Goal: Task Accomplishment & Management: Manage account settings

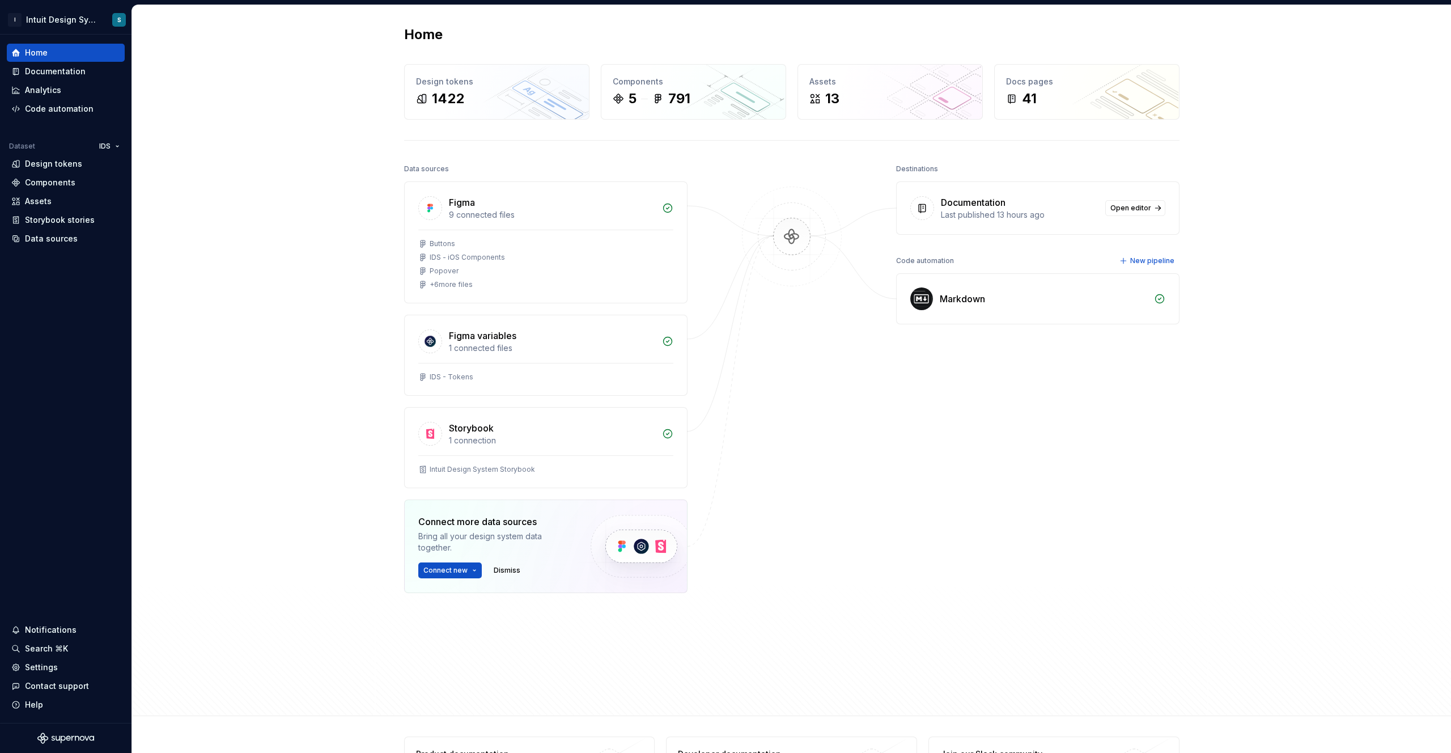
click at [381, 219] on div "Home Design tokens 1422 Components 5 791 Assets 13 Docs pages 41 Data sources F…" at bounding box center [791, 360] width 1319 height 711
click at [66, 70] on div "Documentation" at bounding box center [55, 71] width 61 height 11
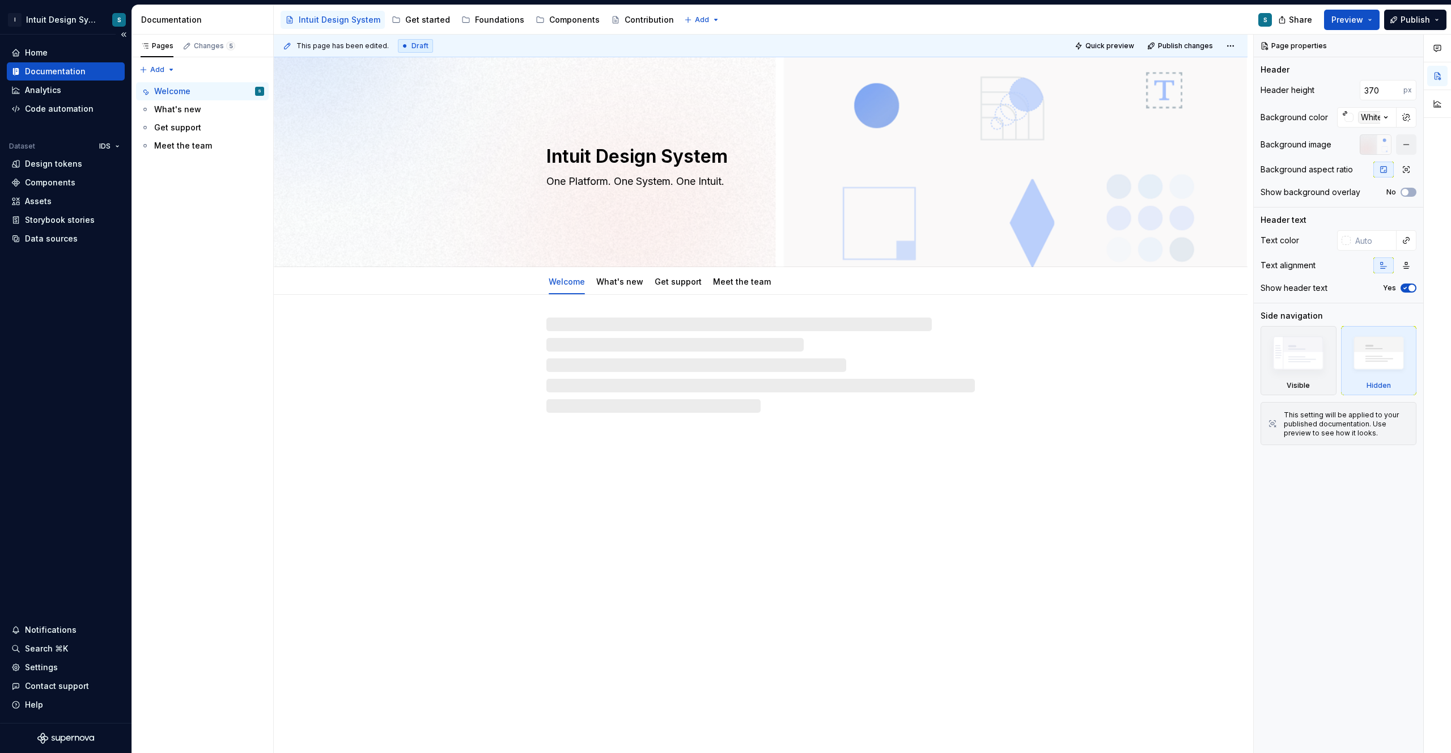
type textarea "*"
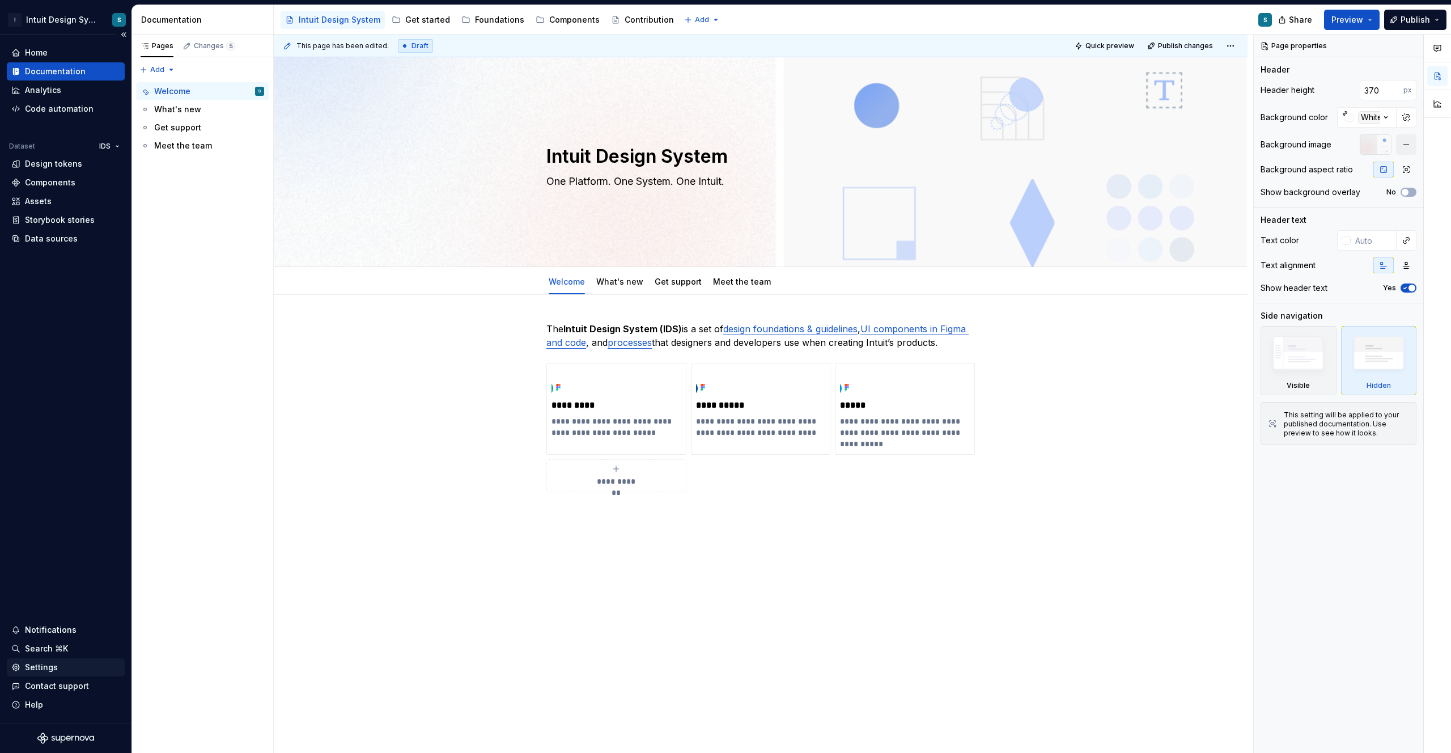
click at [46, 670] on div "Settings" at bounding box center [41, 666] width 33 height 11
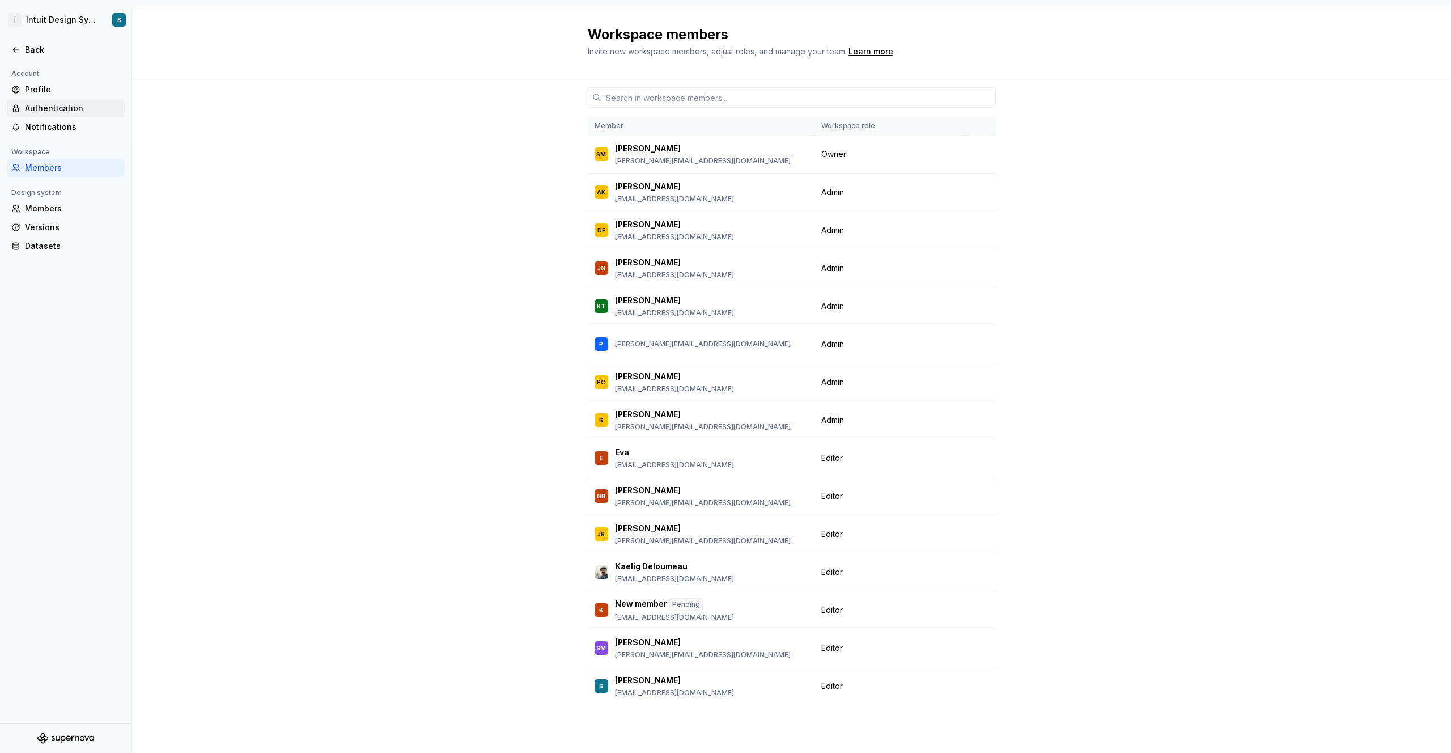
click at [64, 103] on div "Authentication" at bounding box center [72, 108] width 95 height 11
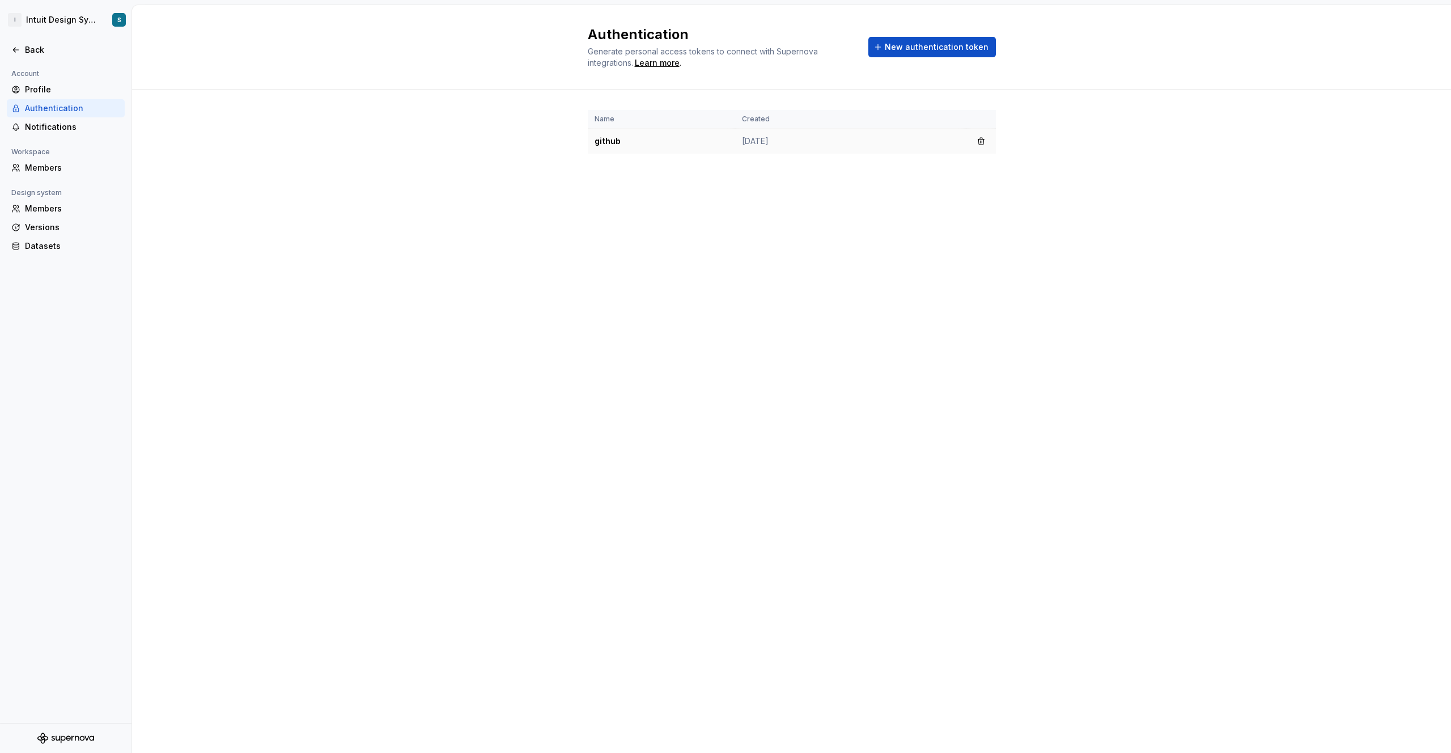
click at [601, 143] on td "github" at bounding box center [661, 142] width 147 height 26
click at [936, 44] on span "New authentication token" at bounding box center [937, 46] width 104 height 11
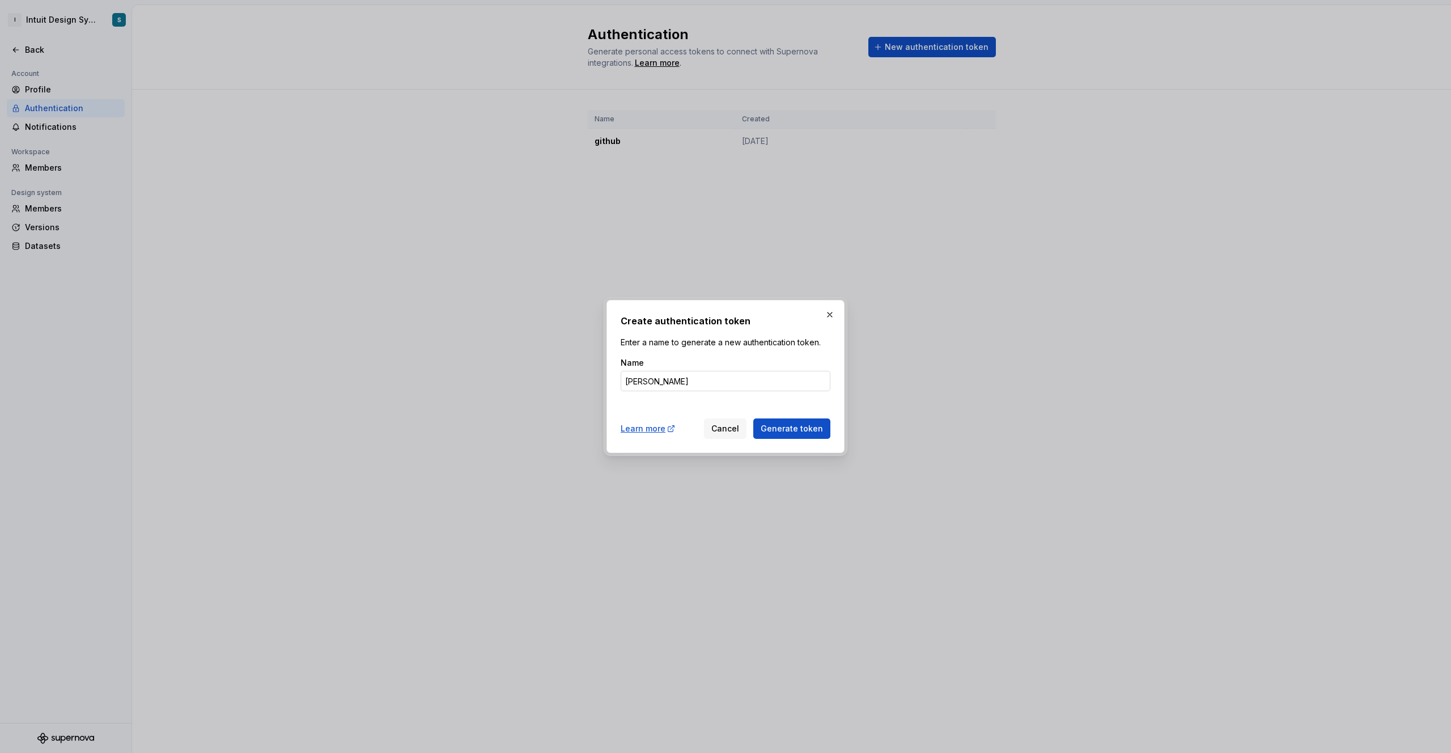
type input "[PERSON_NAME]"
click at [753, 418] on button "Generate token" at bounding box center [791, 428] width 77 height 20
click at [805, 432] on span "Generate token" at bounding box center [792, 428] width 62 height 11
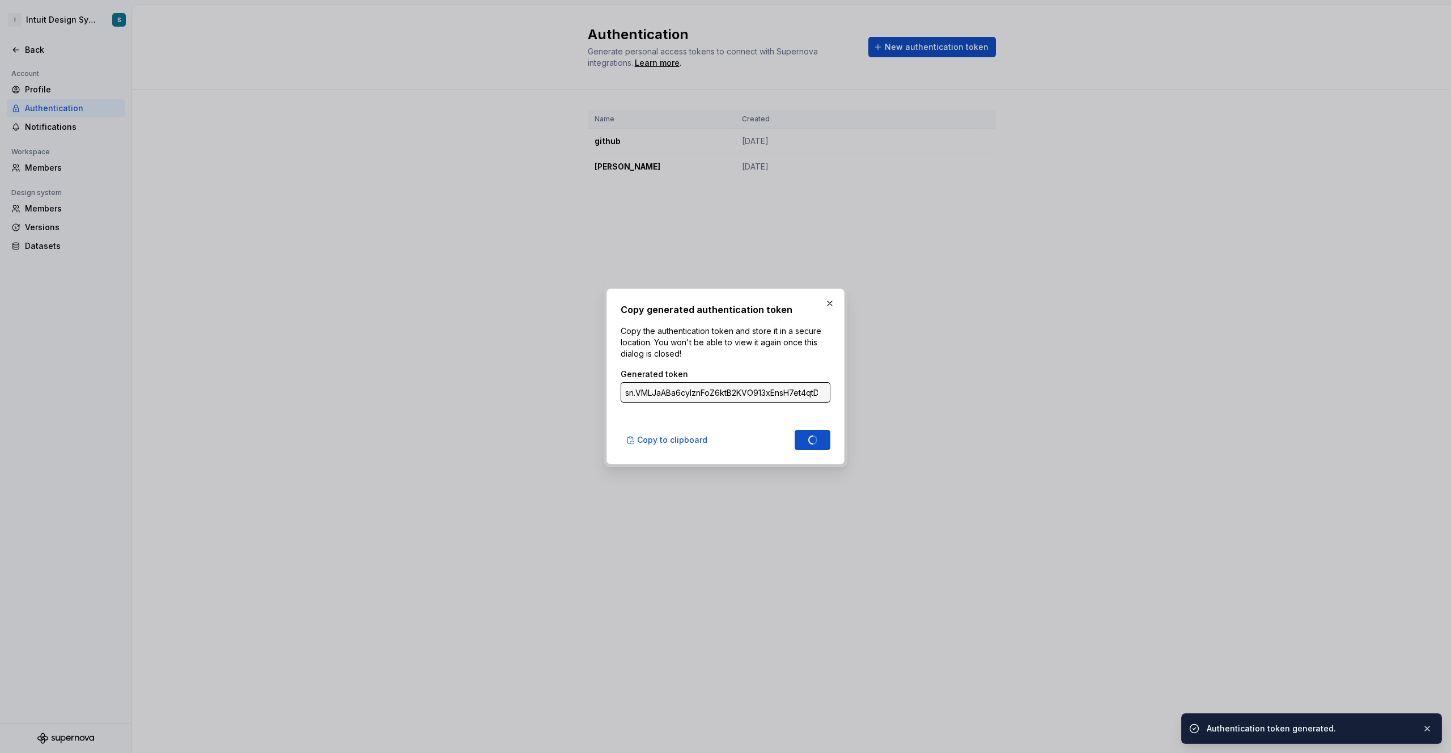
type input "sn.SSoSnwua8QDQ6GmLXA6iNC70QxMStKfZr5BK1TpThHtd7u2d12HpSrB0BKl6bdMHgo8F0mnhBsvF…"
click at [733, 387] on input "sn.SSoSnwua8QDQ6GmLXA6iNC70QxMStKfZr5BK1TpThHtd7u2d12HpSrB0BKl6bdMHgo8F0mnhBsvF…" at bounding box center [726, 392] width 210 height 20
click at [768, 388] on input "sn.SSoSnwua8QDQ6GmLXA6iNC70QxMStKfZr5BK1TpThHtd7u2d12HpSrB0BKl6bdMHgo8F0mnhBsvF…" at bounding box center [726, 392] width 210 height 20
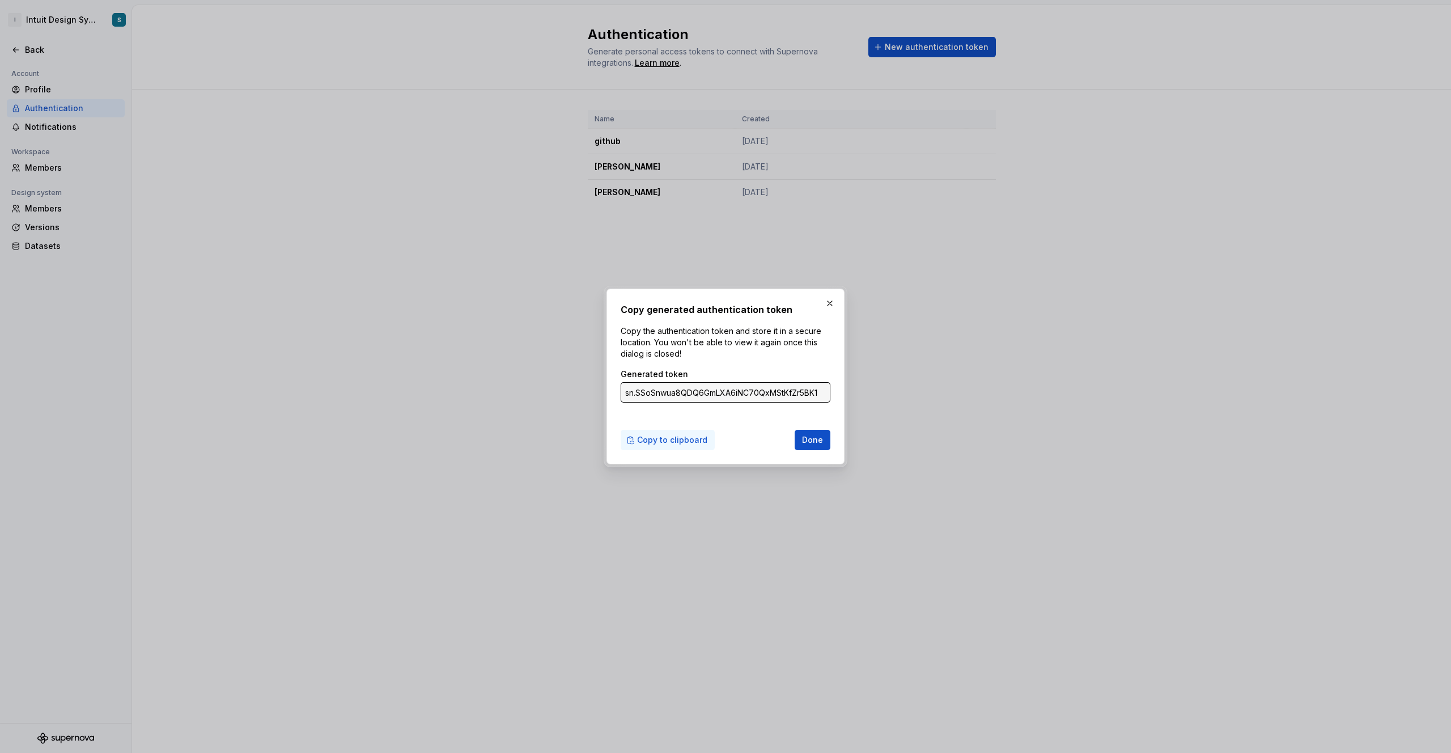
click at [681, 448] on button "Copy to clipboard" at bounding box center [668, 440] width 94 height 20
click at [672, 444] on span "Copy to clipboard" at bounding box center [672, 439] width 70 height 11
